Goal: Task Accomplishment & Management: Use online tool/utility

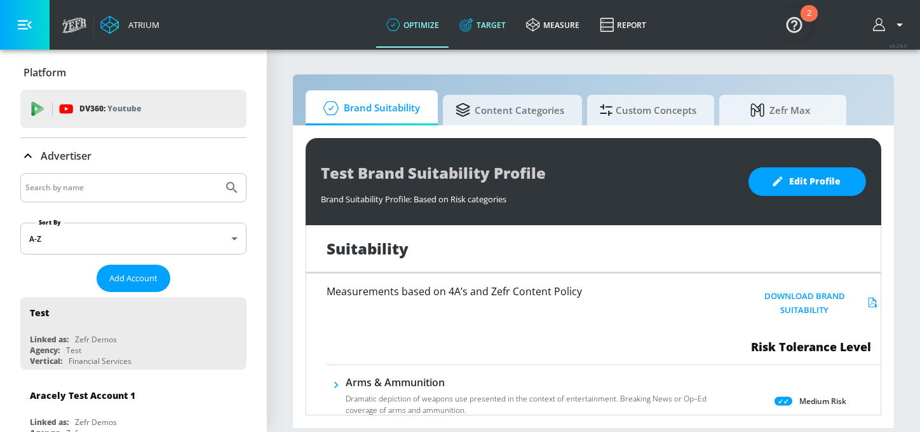
click at [495, 25] on link "Target" at bounding box center [482, 25] width 67 height 46
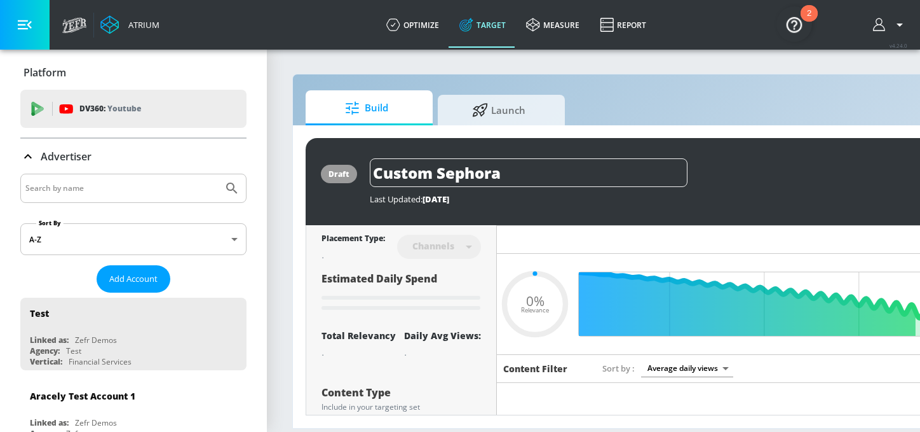
type input "0.6"
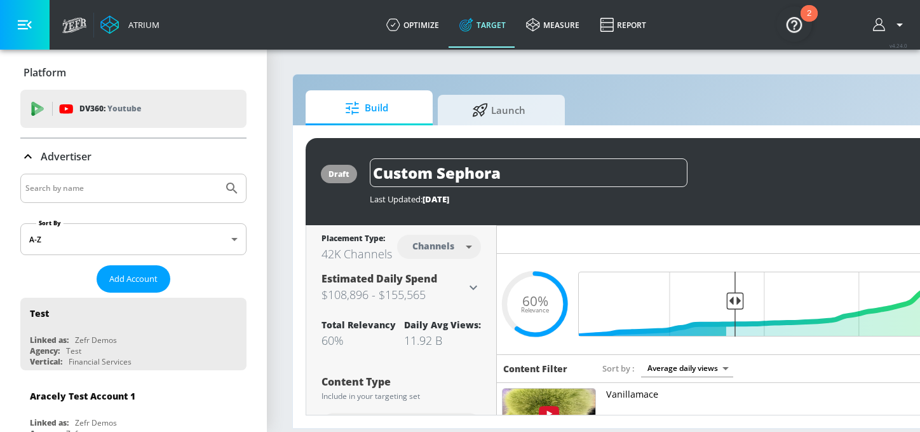
click at [81, 183] on input "Search by name" at bounding box center [121, 188] width 193 height 17
type input "AbbVIe Co-Pilot"
click at [218, 174] on button "Submit Search" at bounding box center [232, 188] width 28 height 28
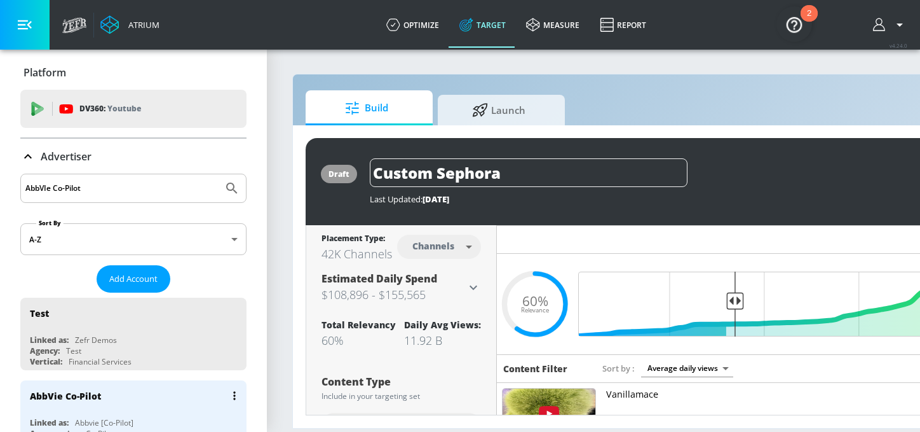
click at [60, 422] on div "Linked as:" at bounding box center [49, 422] width 39 height 11
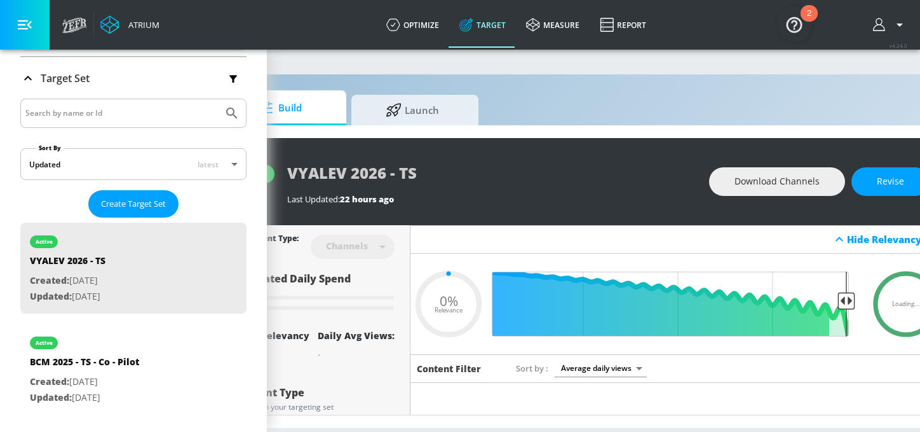
scroll to position [0, 150]
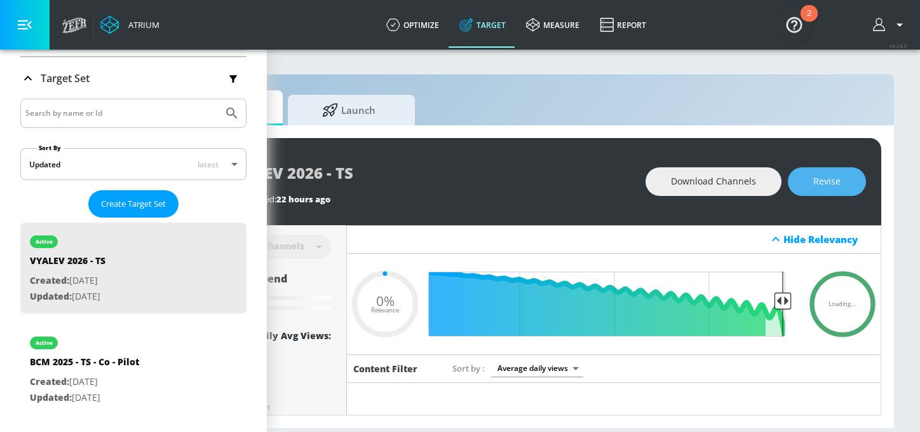
click at [850, 182] on button "Revise" at bounding box center [827, 181] width 78 height 29
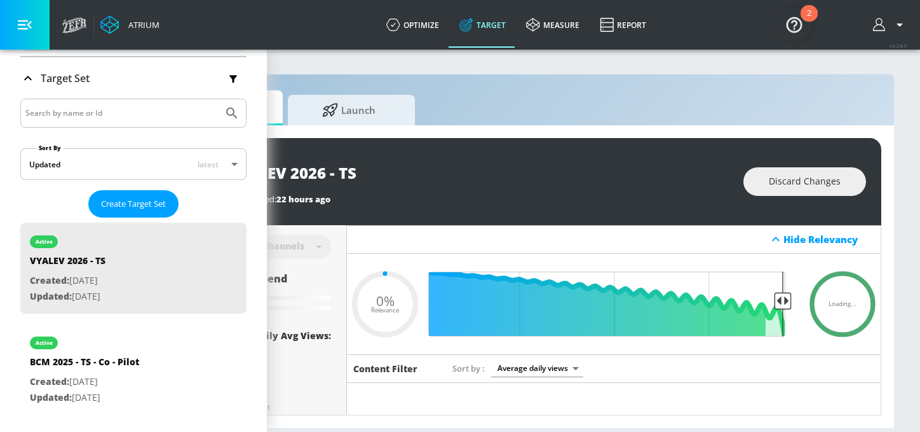
scroll to position [0, 0]
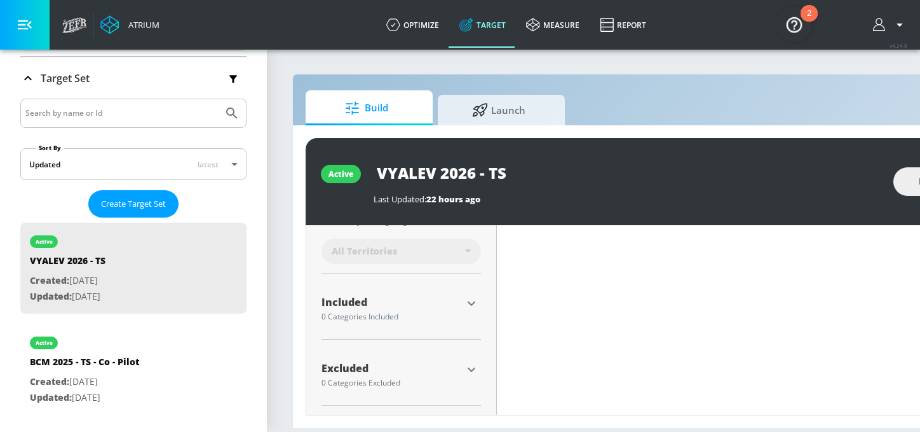
type input "0.51"
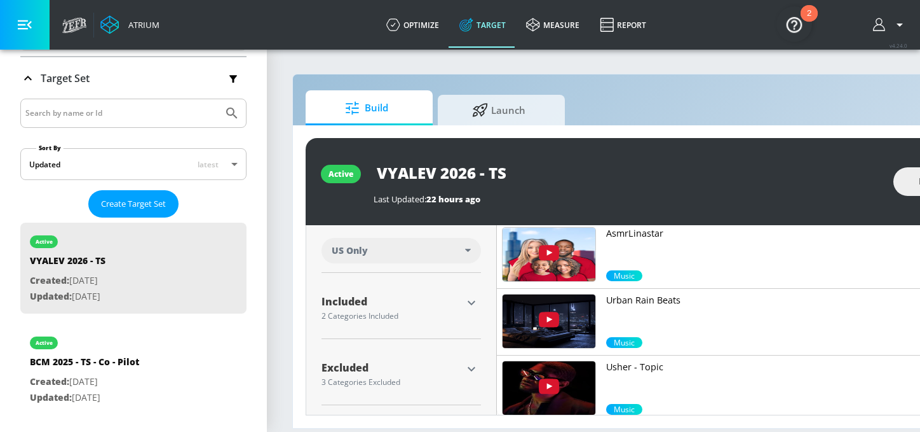
scroll to position [362, 0]
click at [471, 303] on icon "button" at bounding box center [472, 302] width 8 height 4
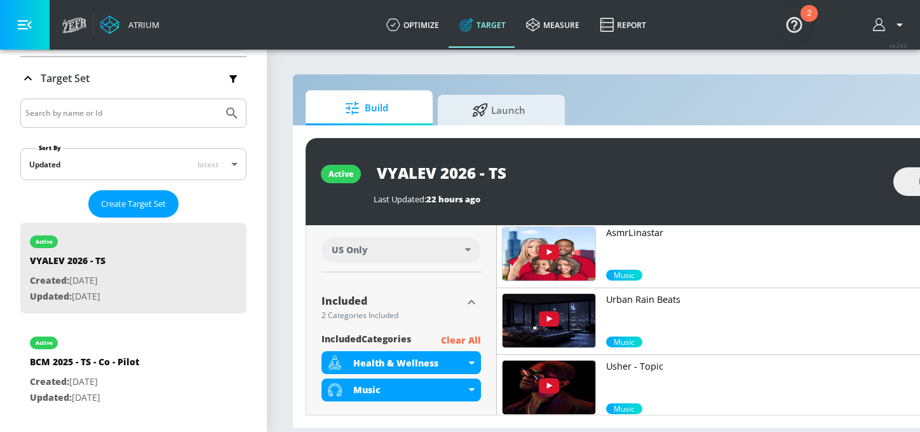
scroll to position [463, 0]
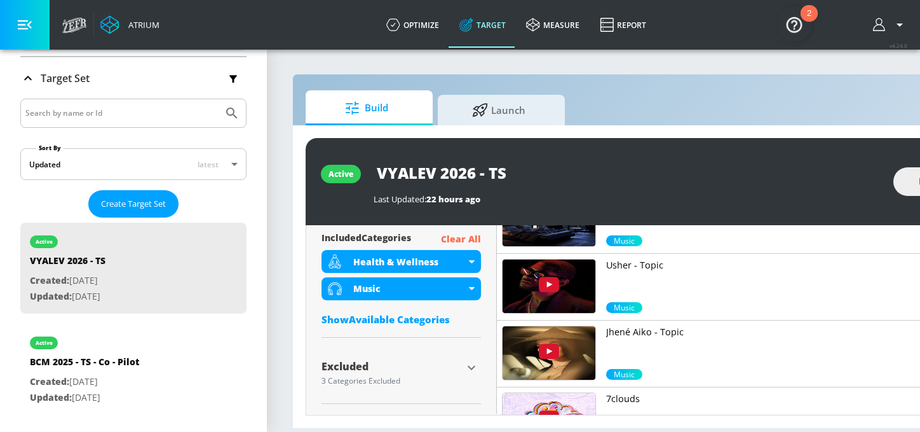
click at [421, 317] on div "Show Available Categories" at bounding box center [402, 319] width 160 height 13
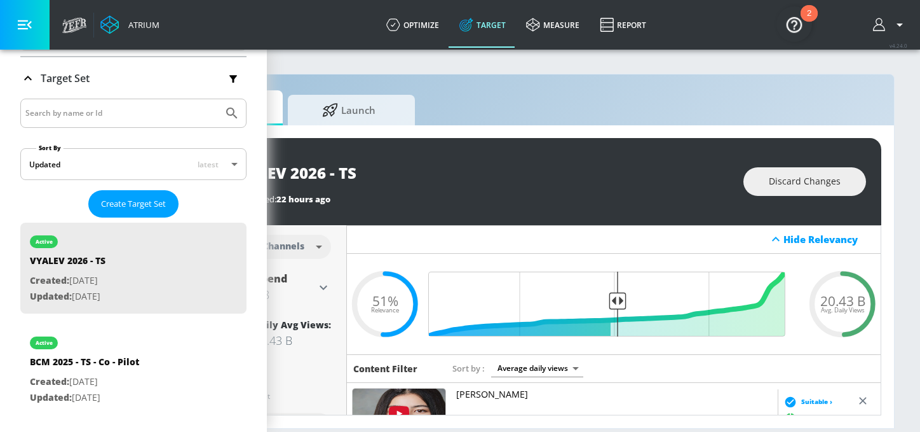
scroll to position [0, 0]
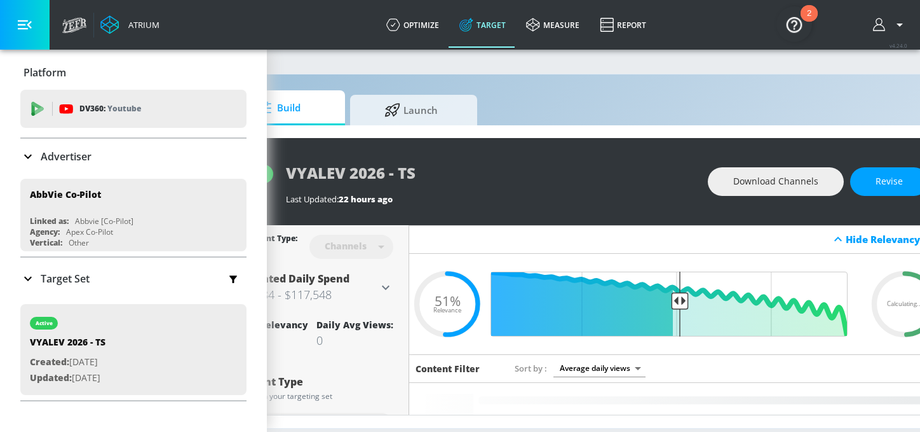
scroll to position [0, 150]
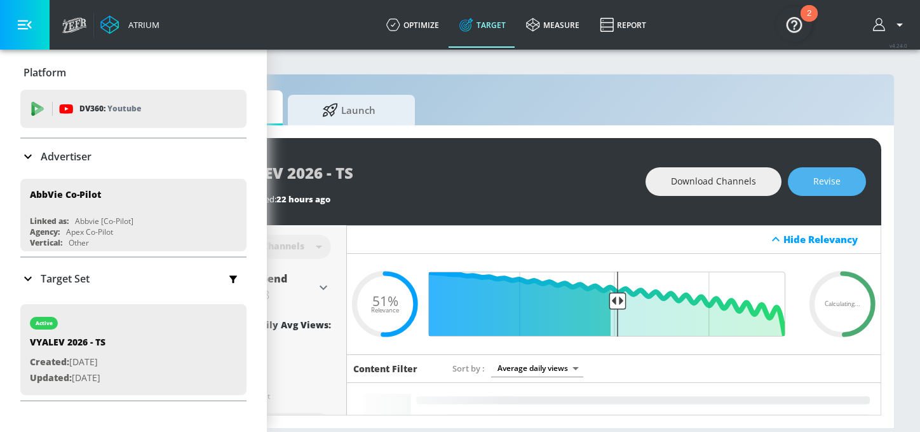
click at [852, 180] on button "Revise" at bounding box center [827, 181] width 78 height 29
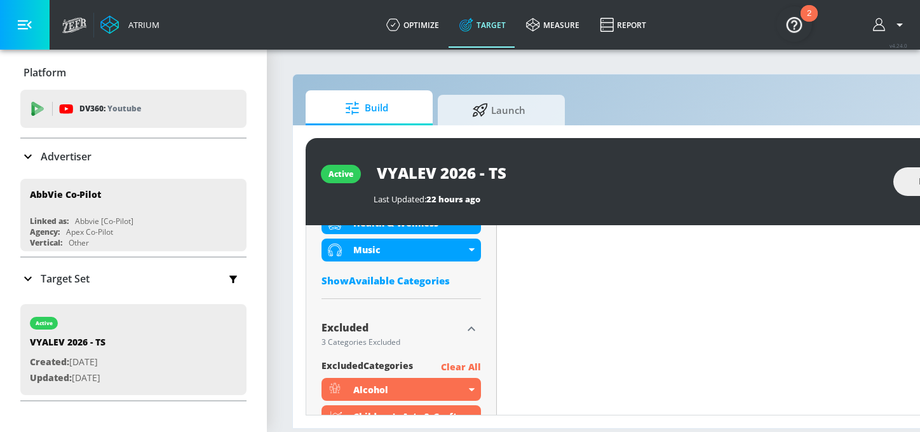
scroll to position [521, 0]
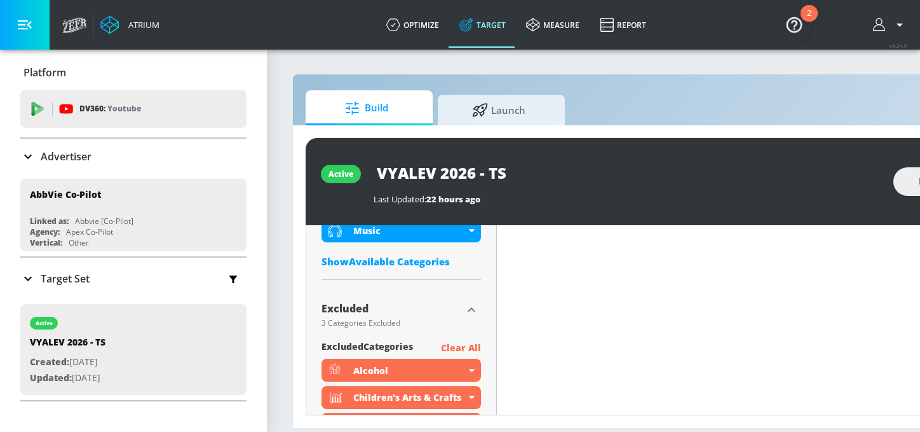
click at [401, 267] on div "Show Available Categories" at bounding box center [402, 261] width 160 height 13
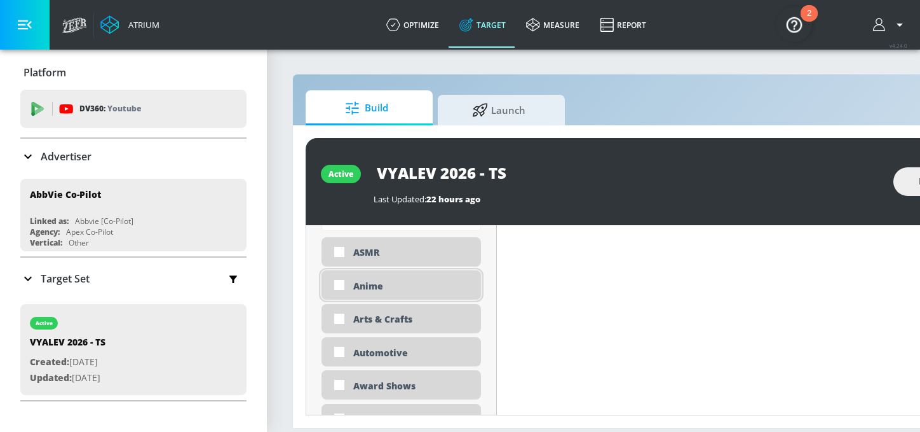
scroll to position [626, 0]
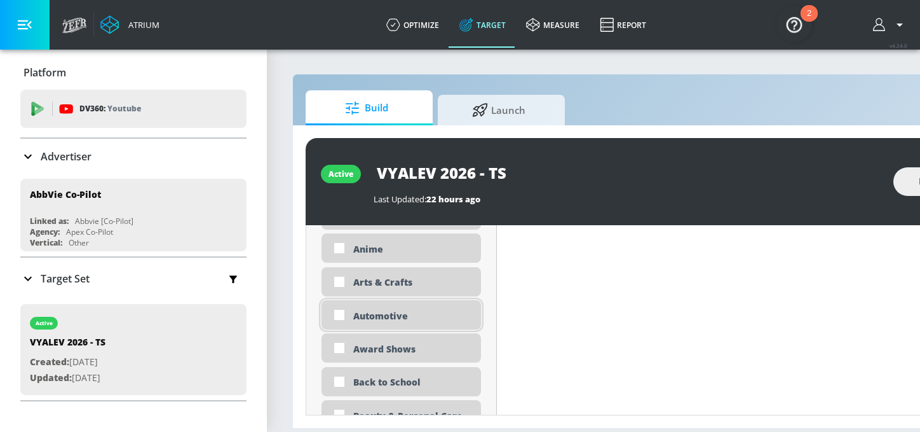
click at [388, 317] on div "Automotive" at bounding box center [412, 316] width 118 height 12
checkbox input "true"
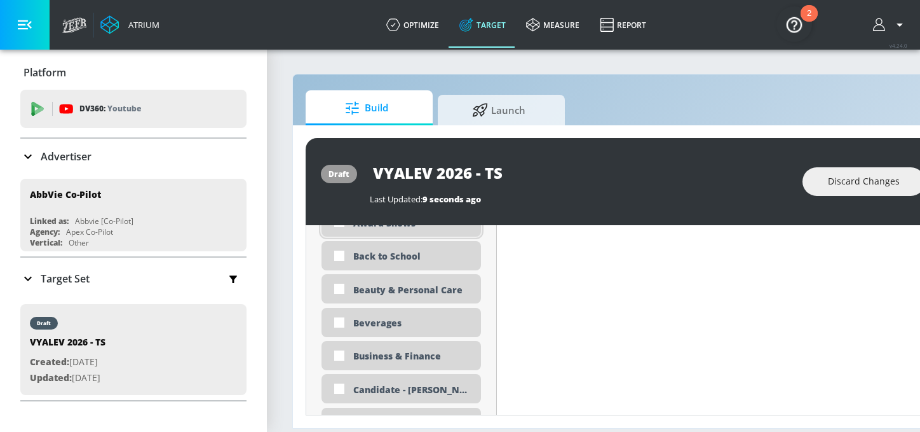
scroll to position [746, 0]
click at [400, 289] on div "Beauty & Personal Care" at bounding box center [412, 289] width 118 height 12
checkbox input "true"
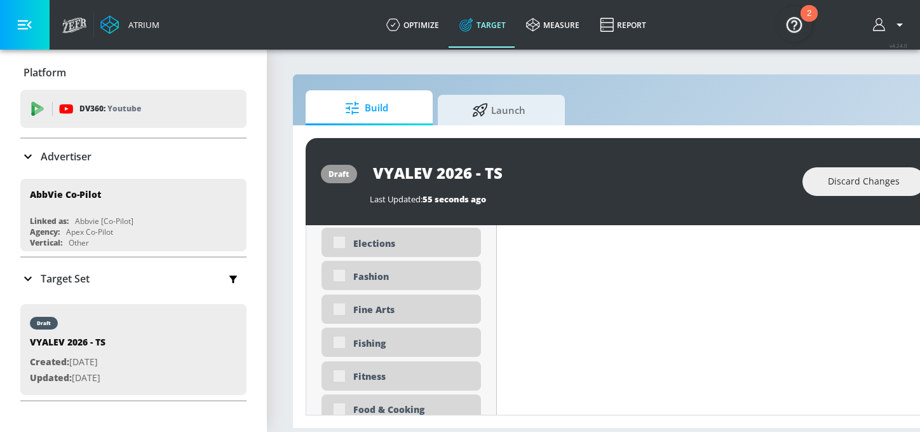
scroll to position [1471, 0]
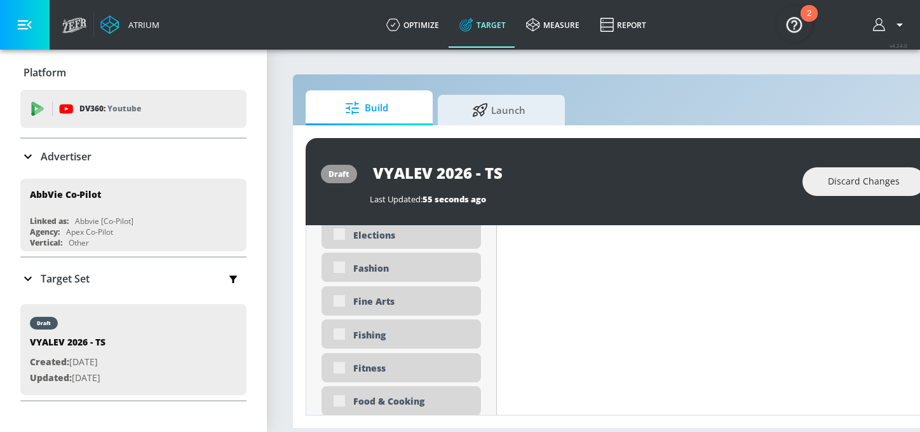
click at [292, 365] on div "Build Launch draft VYALEV 2026 - TS Last Updated: 55 seconds ago Discard Change…" at bounding box center [668, 251] width 753 height 355
click at [353, 368] on div "Fitness" at bounding box center [412, 368] width 118 height 12
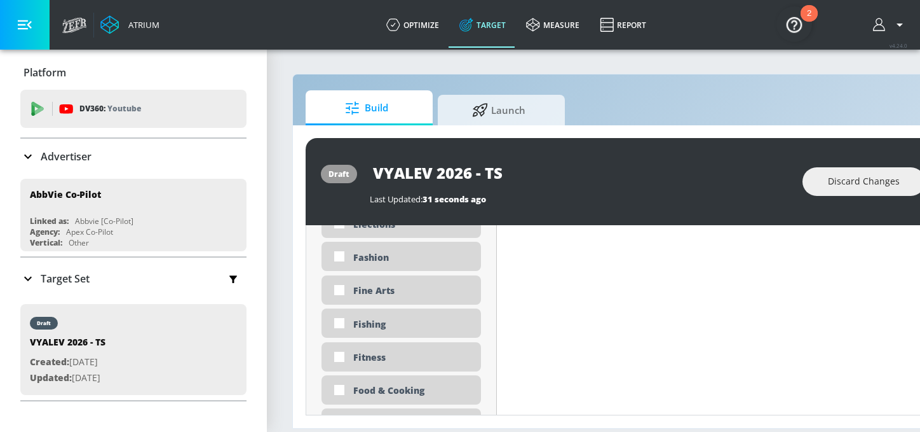
scroll to position [1461, 0]
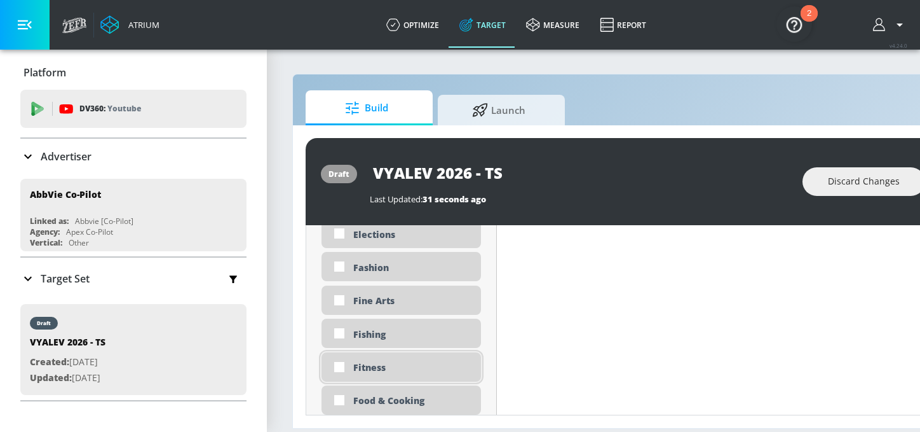
click at [381, 366] on div "Fitness" at bounding box center [412, 367] width 118 height 12
checkbox input "true"
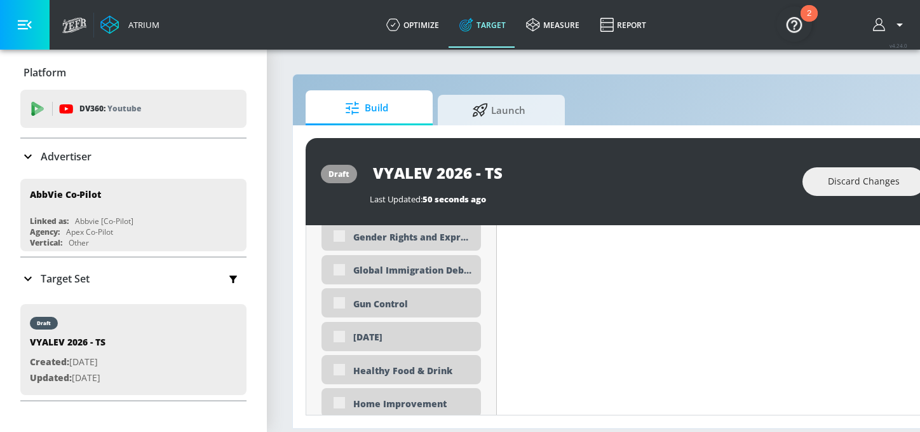
scroll to position [1933, 0]
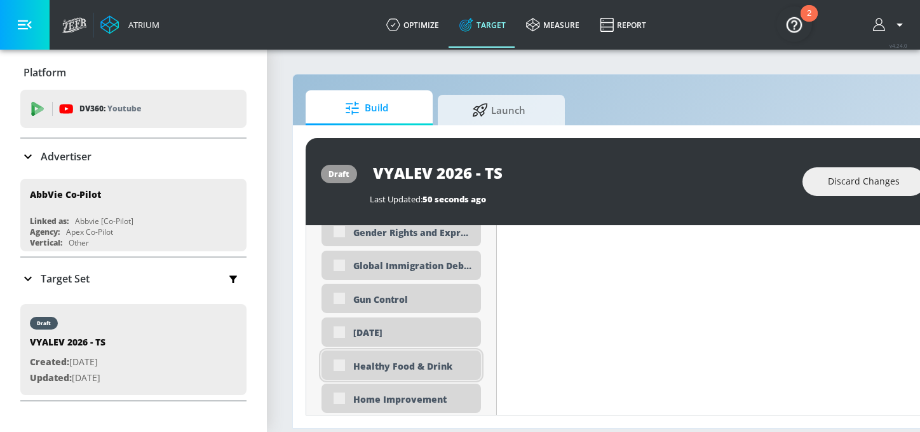
click at [345, 367] on div "Healthy Food & Drink" at bounding box center [402, 364] width 160 height 29
click at [402, 366] on div "Healthy Food & Drink" at bounding box center [412, 365] width 118 height 12
checkbox input "true"
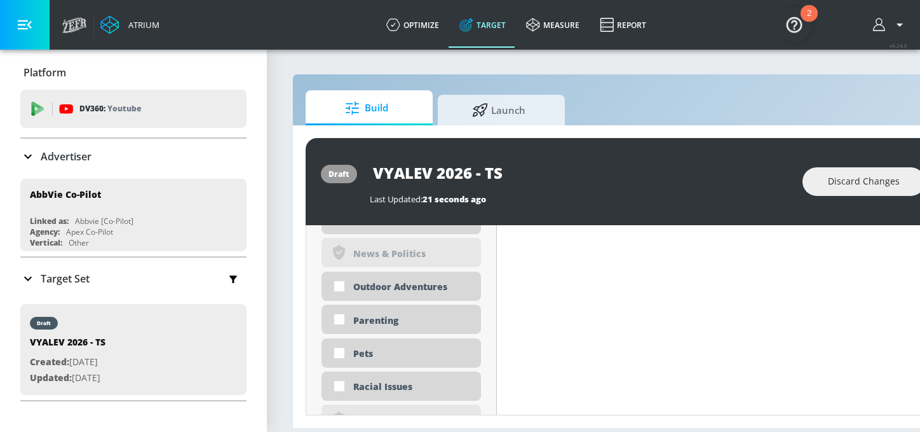
scroll to position [2817, 0]
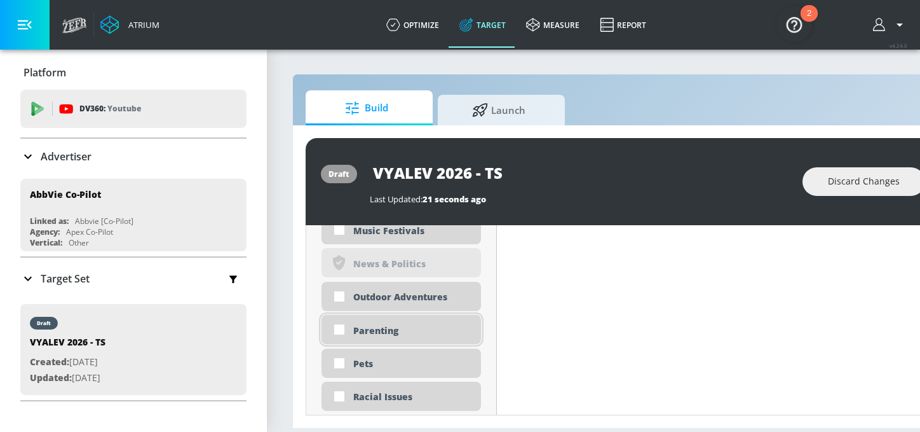
click at [367, 332] on div "Parenting" at bounding box center [412, 330] width 118 height 12
checkbox input "true"
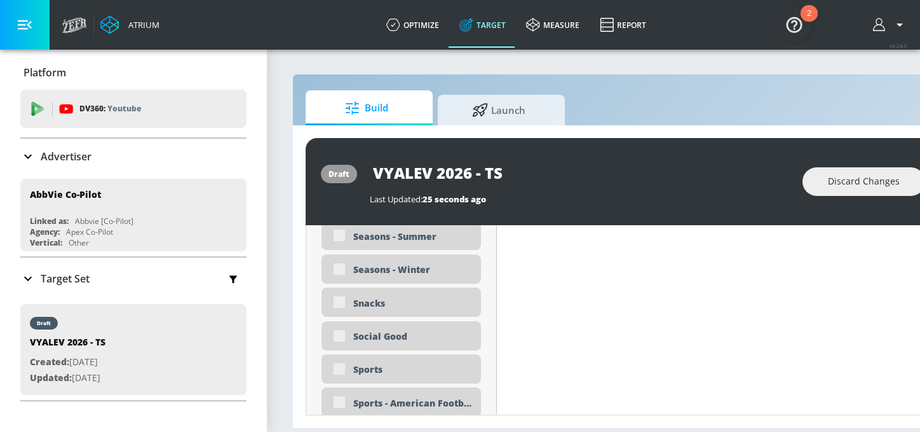
scroll to position [3208, 0]
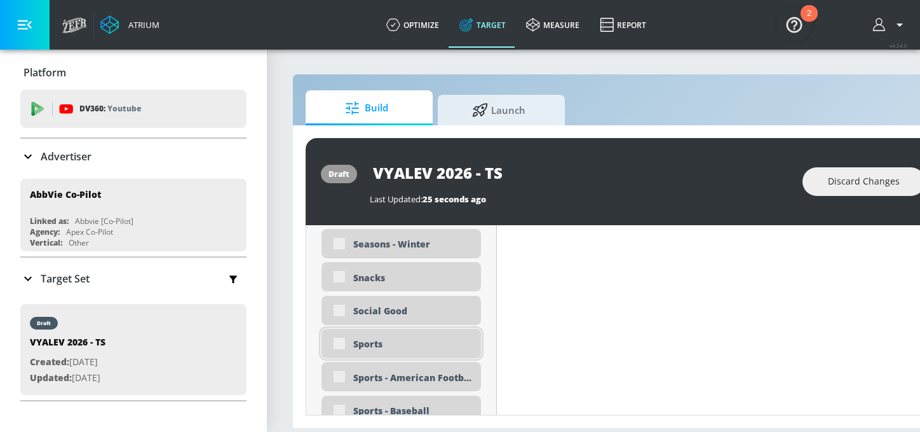
click at [359, 344] on div "Sports" at bounding box center [412, 344] width 118 height 12
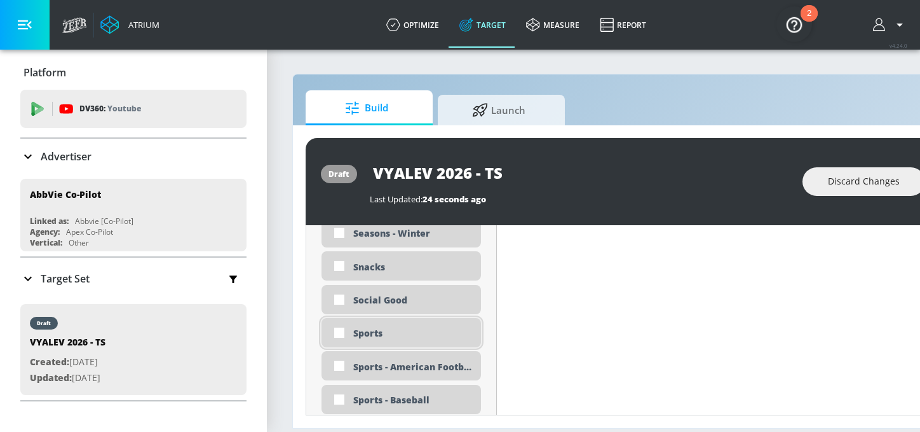
scroll to position [3198, 0]
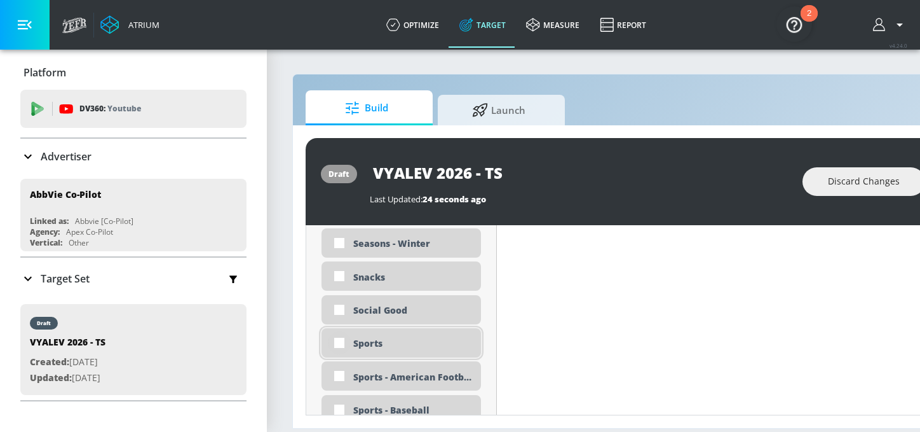
click at [346, 350] on input "checkbox" at bounding box center [339, 342] width 23 height 23
checkbox input "true"
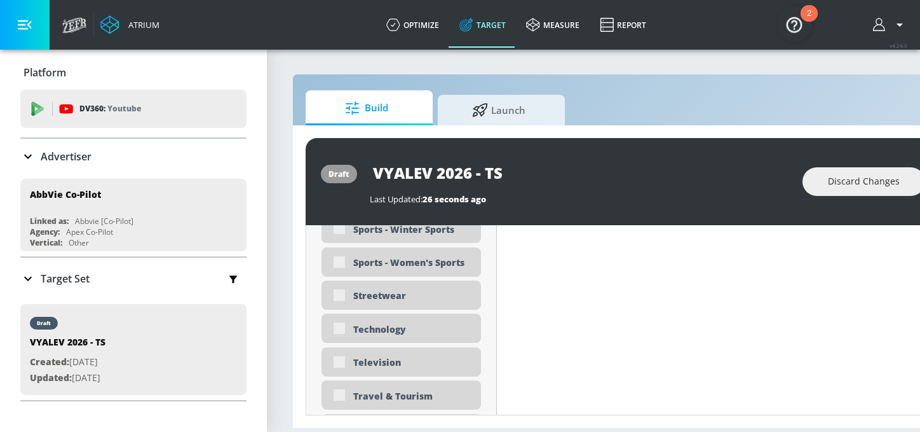
scroll to position [3691, 0]
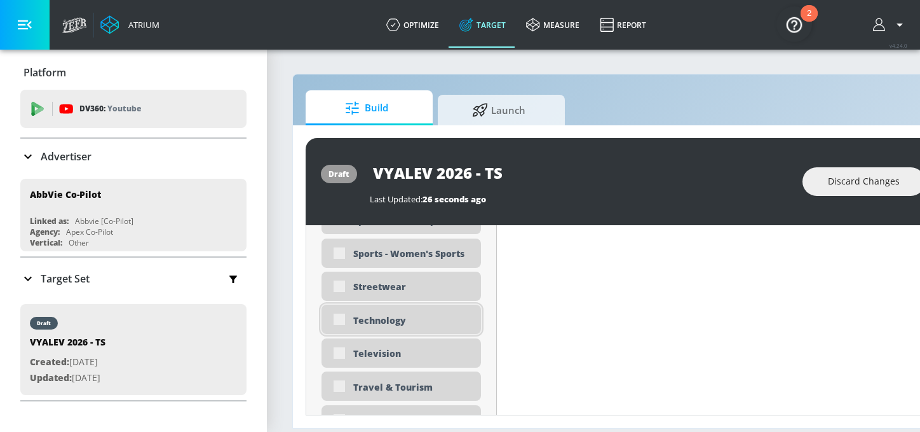
click at [343, 318] on div "Technology" at bounding box center [402, 318] width 160 height 29
click at [346, 320] on div "Technology" at bounding box center [402, 318] width 160 height 29
click at [339, 320] on div "Technology" at bounding box center [402, 318] width 160 height 29
click at [343, 320] on div "Technology" at bounding box center [402, 318] width 160 height 29
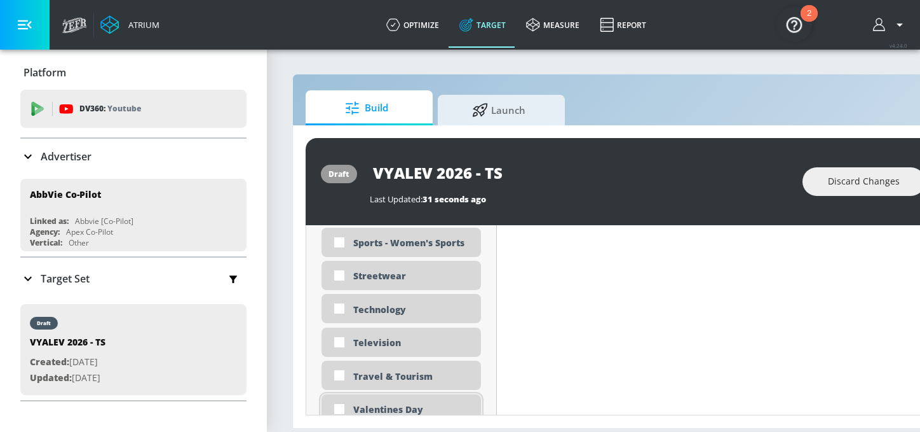
scroll to position [3681, 0]
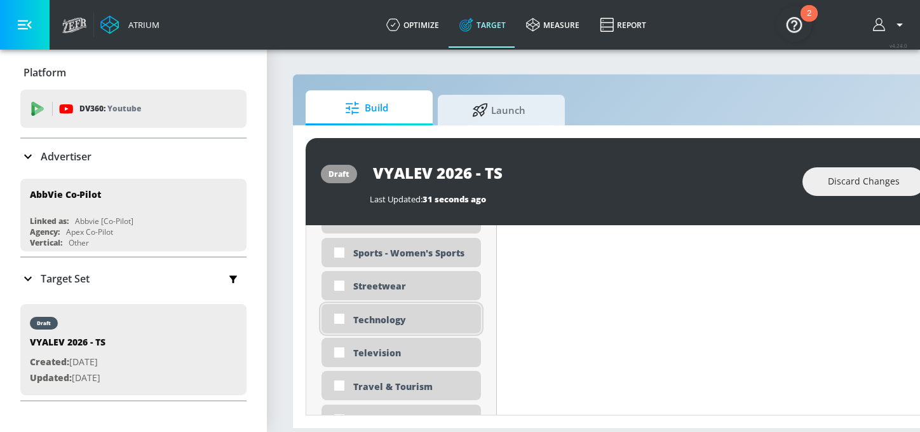
click at [387, 319] on div "Technology" at bounding box center [412, 319] width 118 height 12
checkbox input "true"
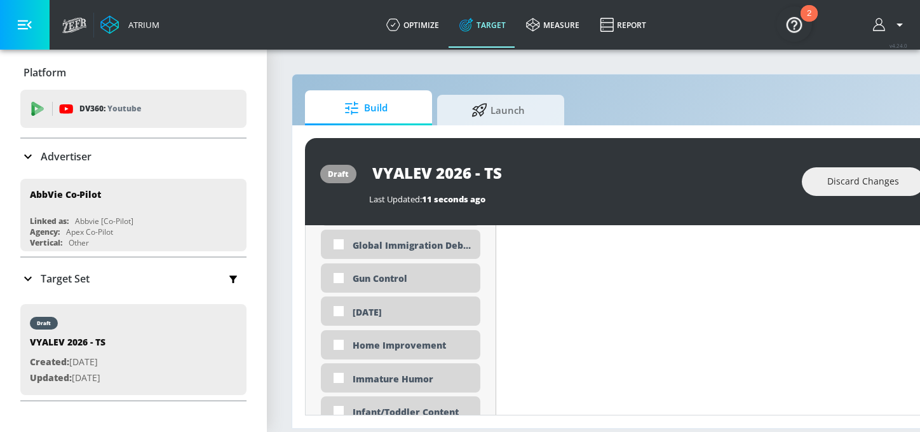
scroll to position [2067, 0]
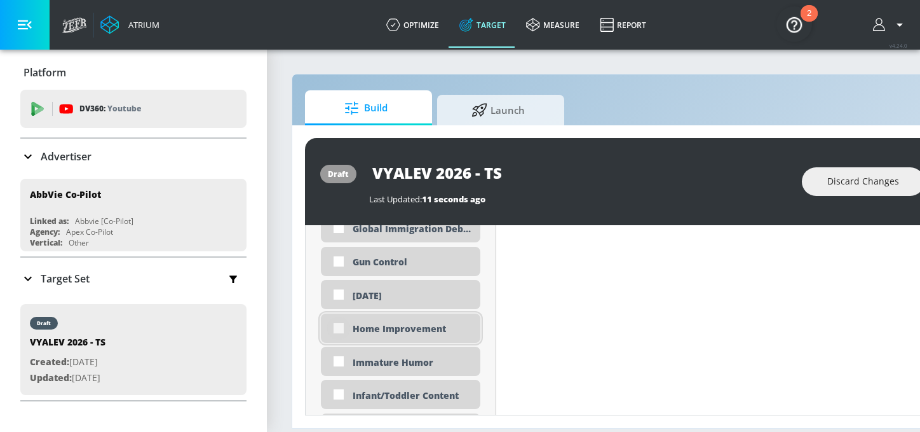
click at [345, 325] on input "checkbox" at bounding box center [338, 328] width 23 height 23
checkbox input "true"
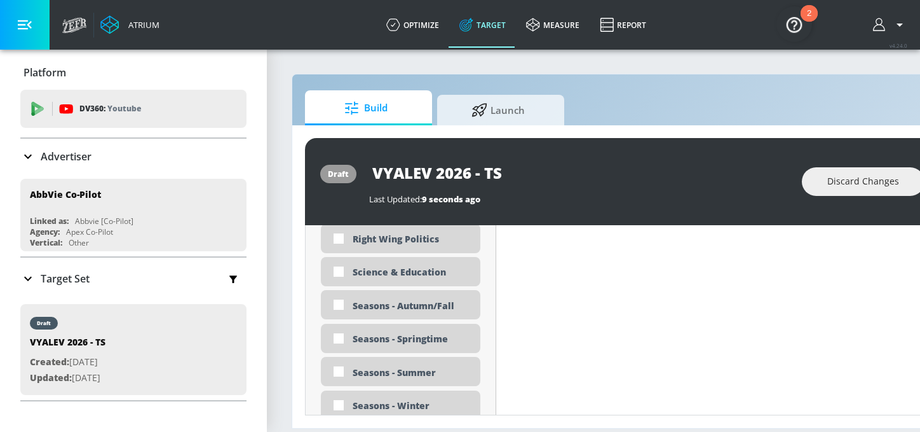
scroll to position [3089, 0]
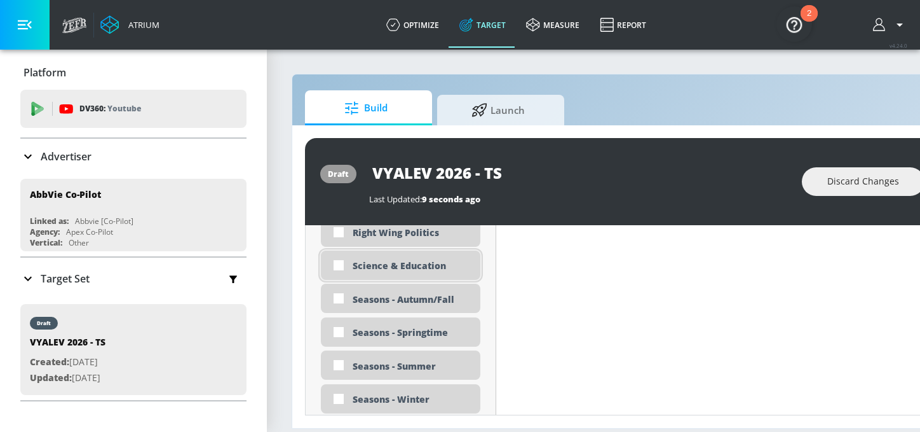
click at [369, 271] on div "Science & Education" at bounding box center [412, 265] width 118 height 12
checkbox input "true"
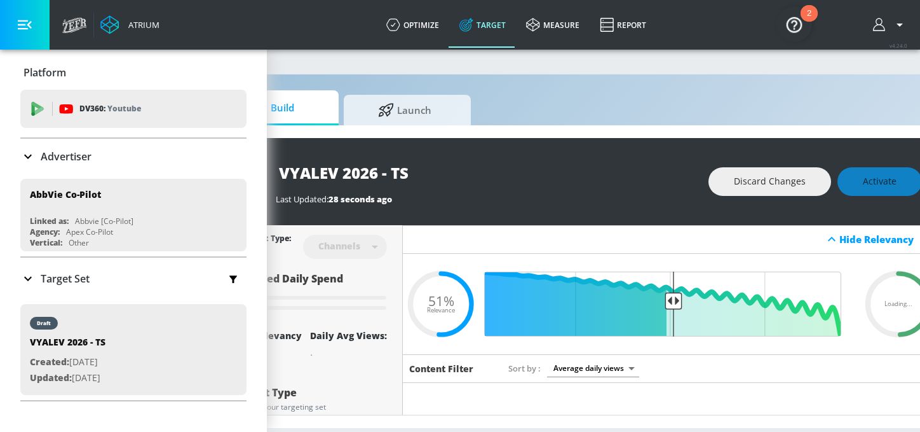
scroll to position [0, 150]
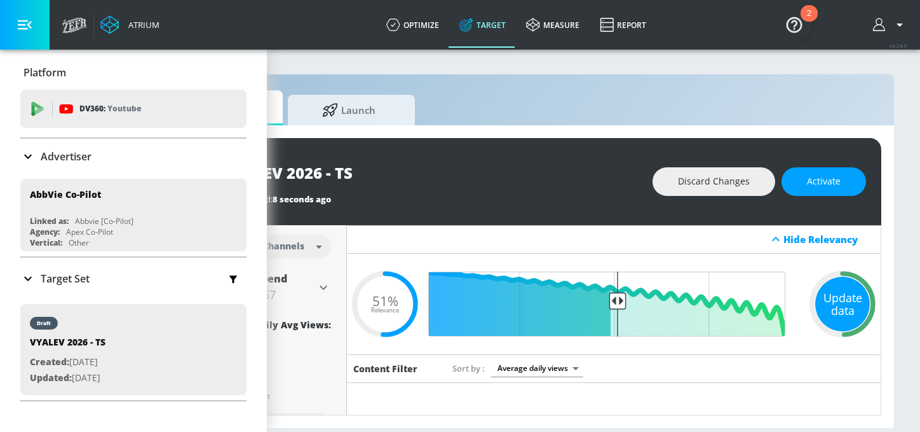
click at [839, 303] on div "Update data" at bounding box center [843, 304] width 55 height 55
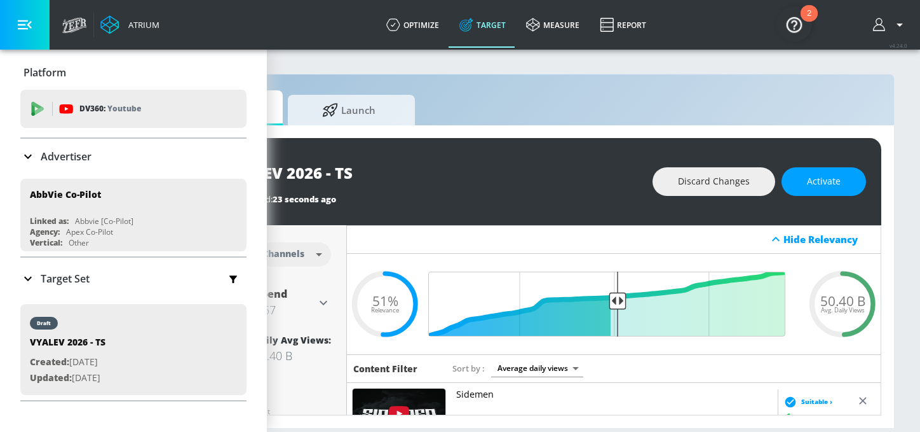
click at [839, 297] on span "50.40 B" at bounding box center [843, 300] width 45 height 13
copy span "50.40 B"
click at [833, 190] on button "Activate" at bounding box center [824, 181] width 85 height 29
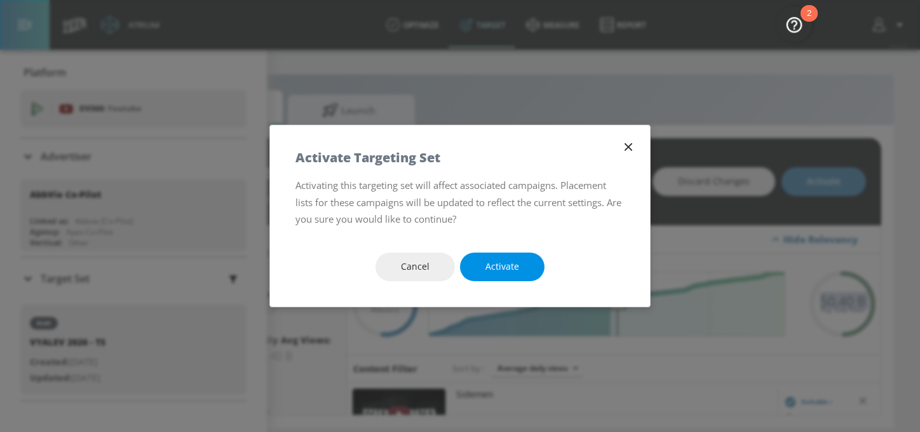
click at [499, 269] on span "Activate" at bounding box center [503, 267] width 34 height 16
